Goal: Transaction & Acquisition: Purchase product/service

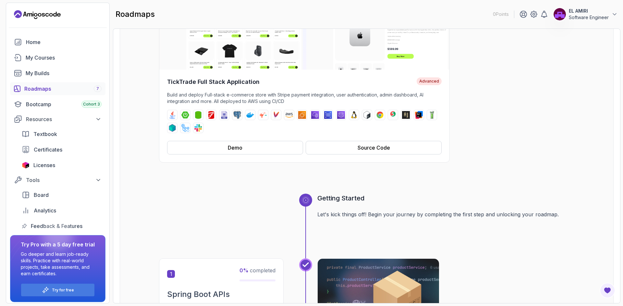
scroll to position [130, 0]
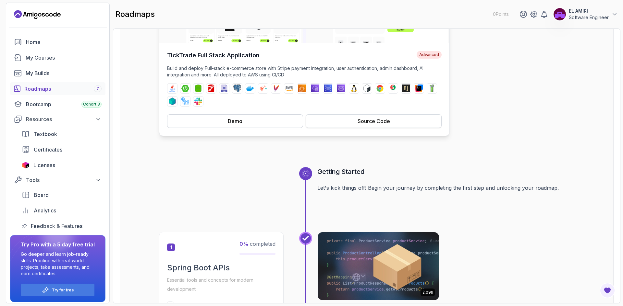
click at [367, 122] on div "Source Code" at bounding box center [373, 121] width 32 height 8
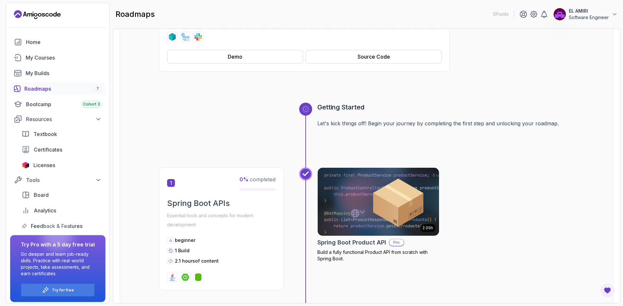
scroll to position [195, 0]
click at [364, 209] on img at bounding box center [378, 201] width 127 height 71
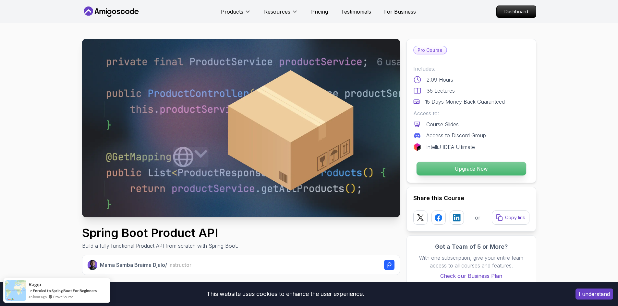
click at [457, 169] on p "Upgrade Now" at bounding box center [471, 169] width 110 height 14
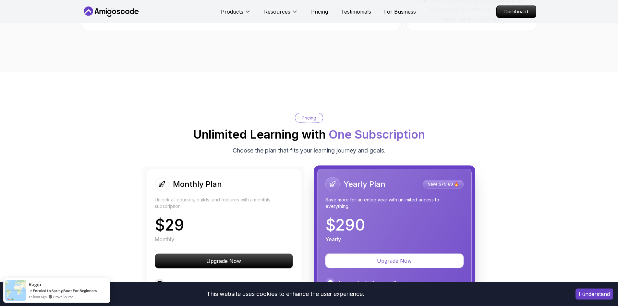
scroll to position [1122, 0]
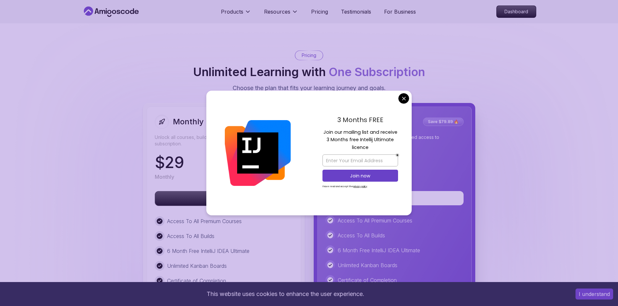
click at [404, 100] on body "This website uses cookies to enhance the user experience. I understand Products…" at bounding box center [309, 203] width 618 height 2650
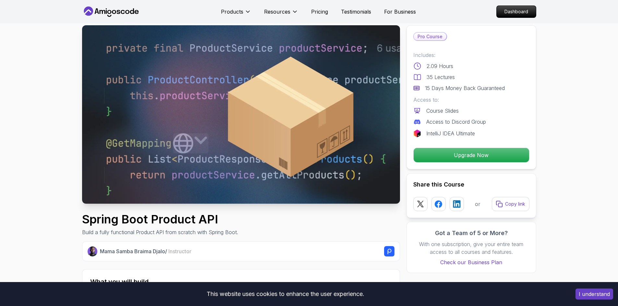
scroll to position [0, 0]
